Goal: Information Seeking & Learning: Learn about a topic

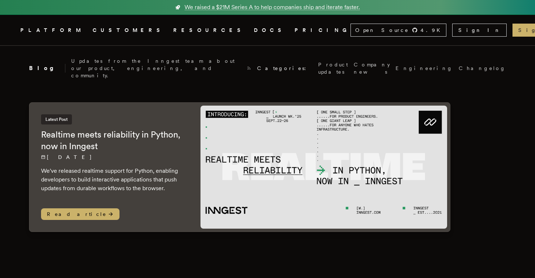
click at [268, 65] on span "Categories:" at bounding box center [284, 68] width 55 height 7
click at [269, 65] on span "Categories:" at bounding box center [284, 68] width 55 height 7
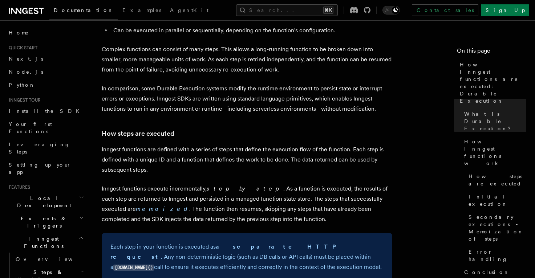
scroll to position [439, 0]
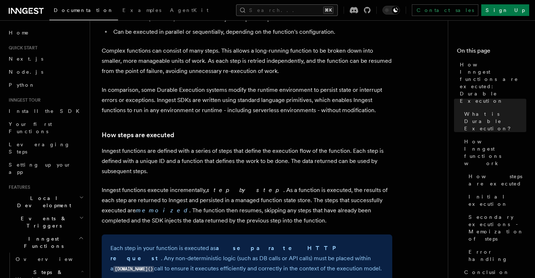
click at [310, 9] on button "Search... ⌘K" at bounding box center [287, 10] width 102 height 12
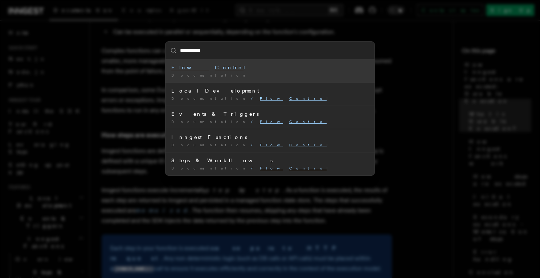
type input "**********"
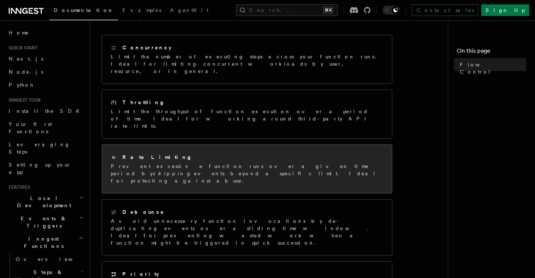
scroll to position [102, 0]
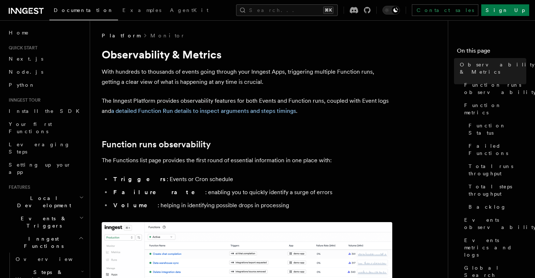
click at [29, 13] on icon at bounding box center [31, 11] width 4 height 6
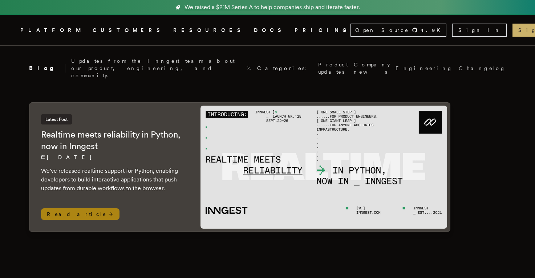
click at [113, 114] on div "Latest Post Realtime meets reliability in Python, now in Inngest [DATE] We've r…" at bounding box center [113, 153] width 145 height 78
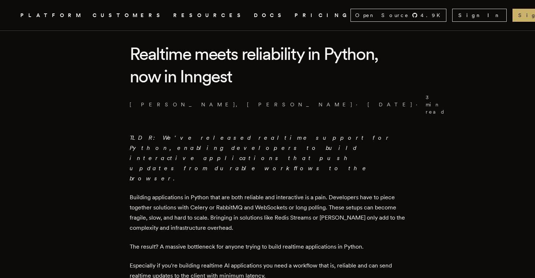
scroll to position [183, 0]
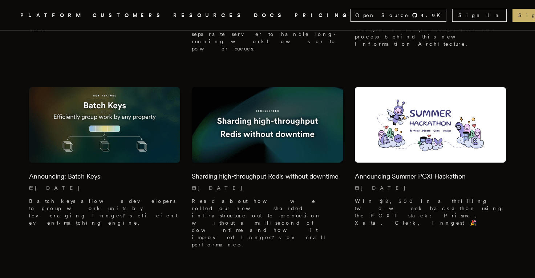
scroll to position [3402, 0]
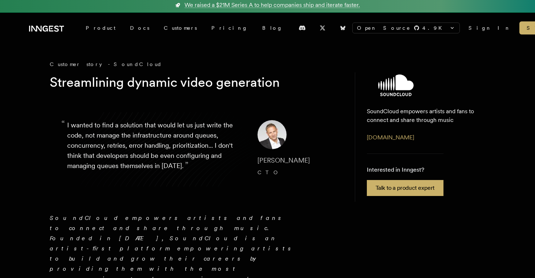
scroll to position [3, 0]
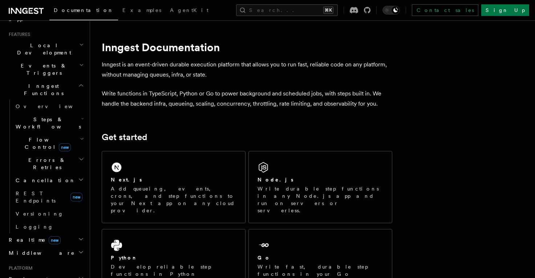
scroll to position [317, 0]
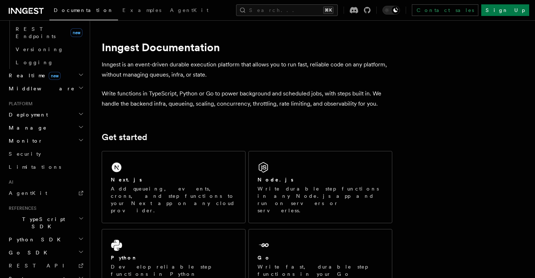
click at [46, 246] on h2 "Go SDK" at bounding box center [46, 252] width 80 height 13
click at [23, 249] on span "Go SDK" at bounding box center [29, 252] width 46 height 7
click at [18, 190] on span "AgentKit" at bounding box center [28, 193] width 38 height 6
